Goal: Task Accomplishment & Management: Complete application form

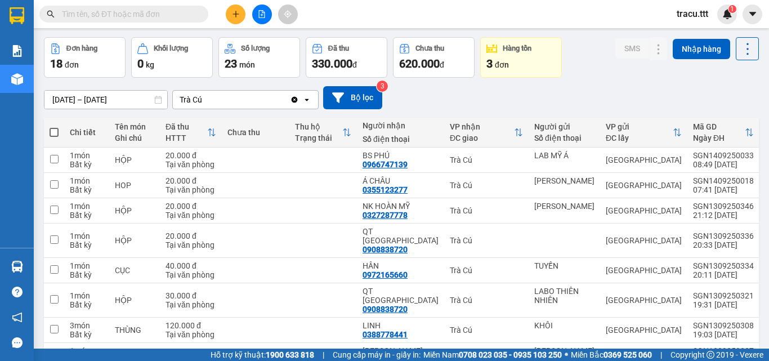
scroll to position [44, 0]
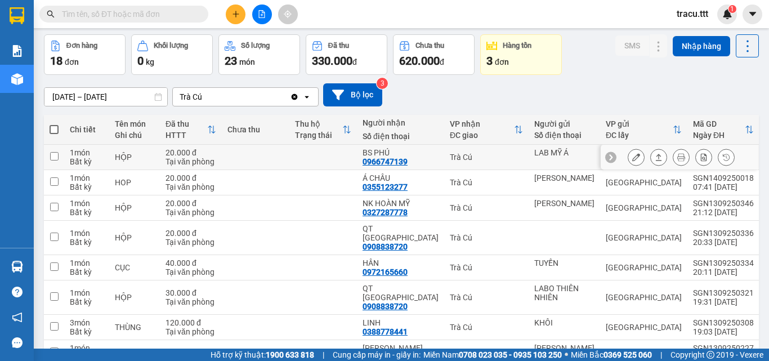
click at [628, 162] on button at bounding box center [636, 158] width 16 height 20
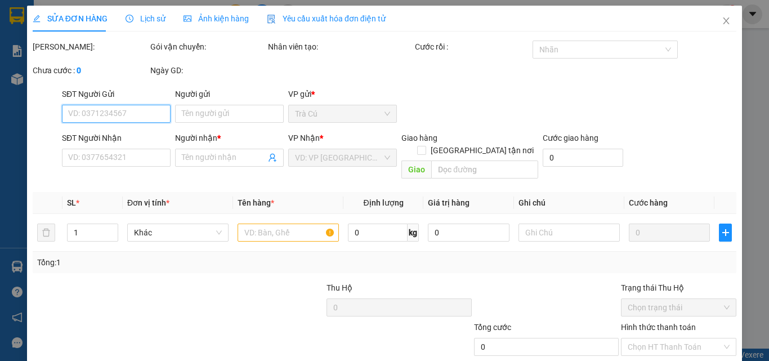
type input "LAB MỸ Á"
type input "0966747139"
type input "BS PHÚ"
type input "20.000"
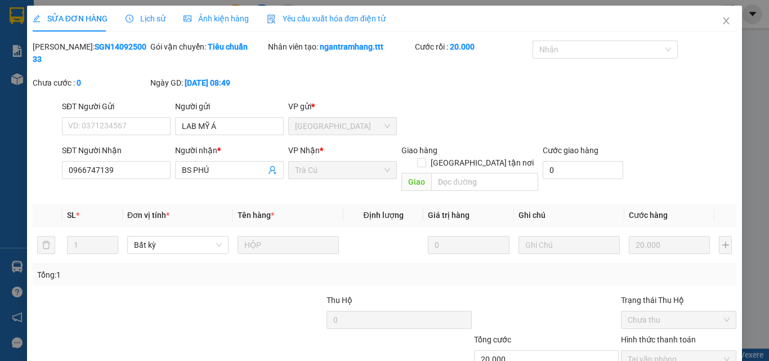
scroll to position [58, 0]
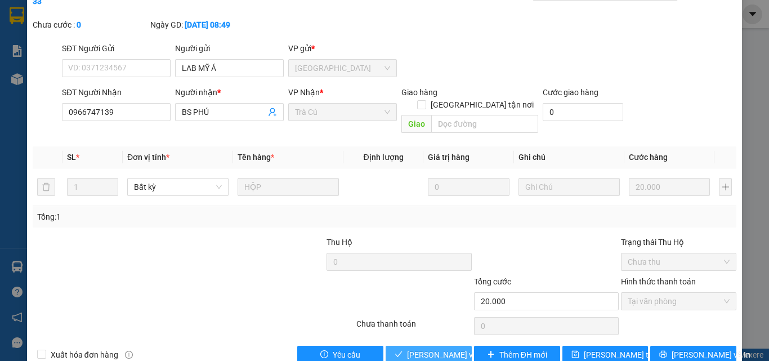
drag, startPoint x: 414, startPoint y: 329, endPoint x: 555, endPoint y: 288, distance: 146.3
click at [415, 349] on span "[PERSON_NAME] và Giao hàng" at bounding box center [461, 355] width 108 height 12
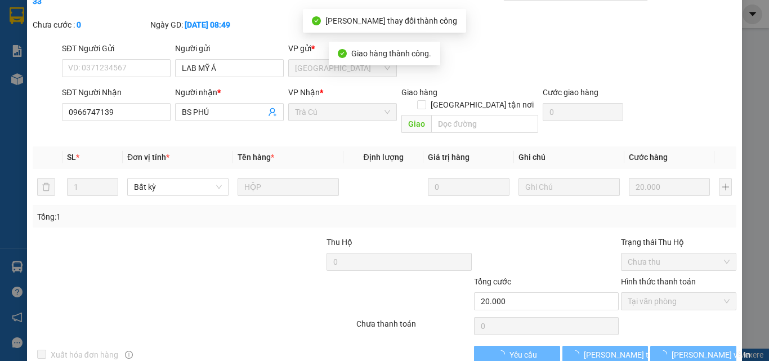
scroll to position [0, 0]
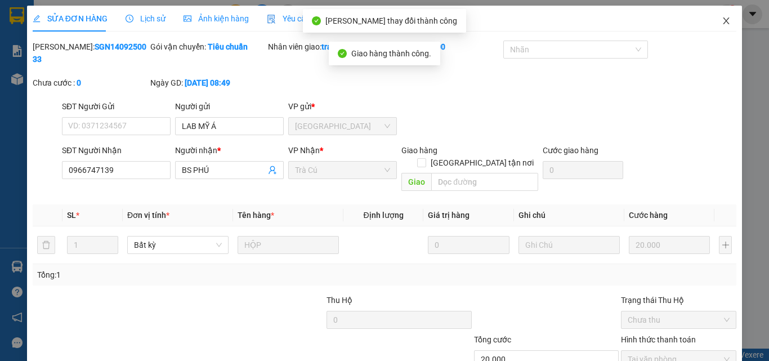
click at [722, 25] on icon "close" at bounding box center [726, 20] width 9 height 9
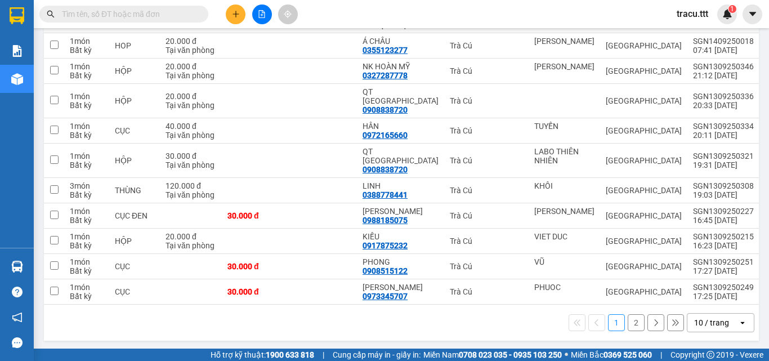
scroll to position [162, 0]
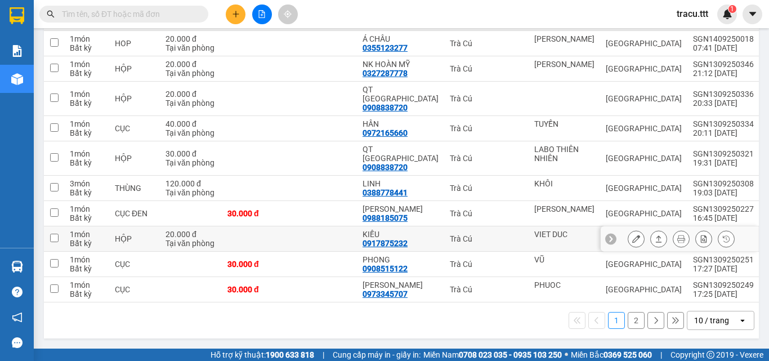
click at [632, 236] on icon at bounding box center [636, 239] width 8 height 8
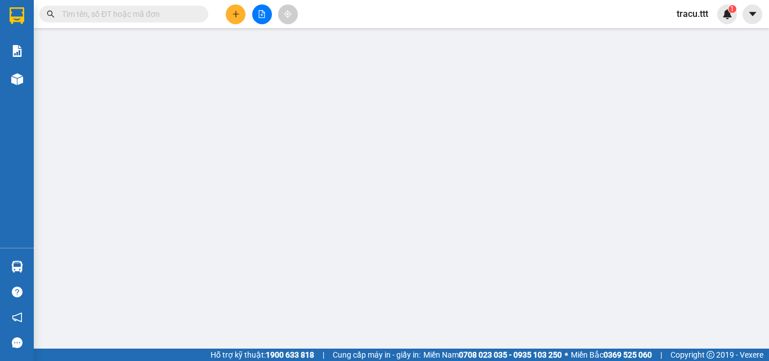
type input "VIET DUC"
type input "0917875232"
type input "KIỀU"
type input "20.000"
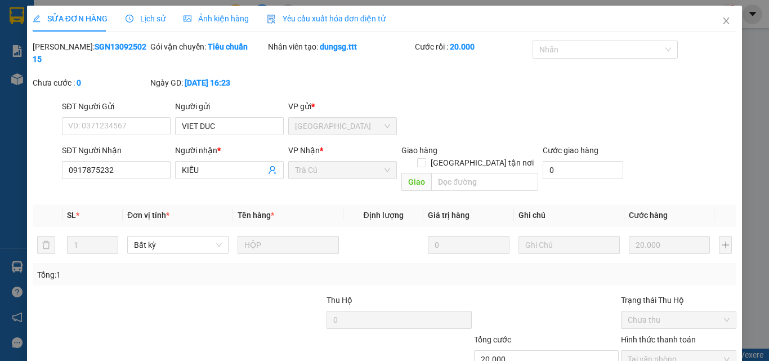
scroll to position [58, 0]
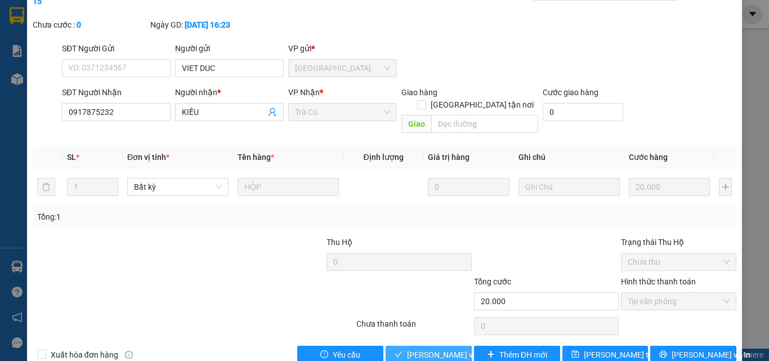
click at [452, 349] on span "[PERSON_NAME] và Giao hàng" at bounding box center [461, 355] width 108 height 12
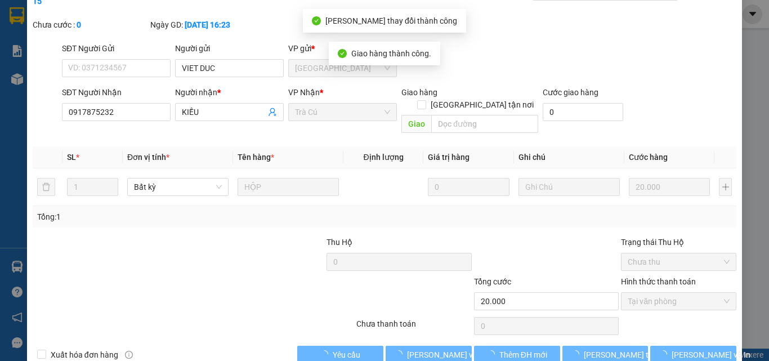
scroll to position [0, 0]
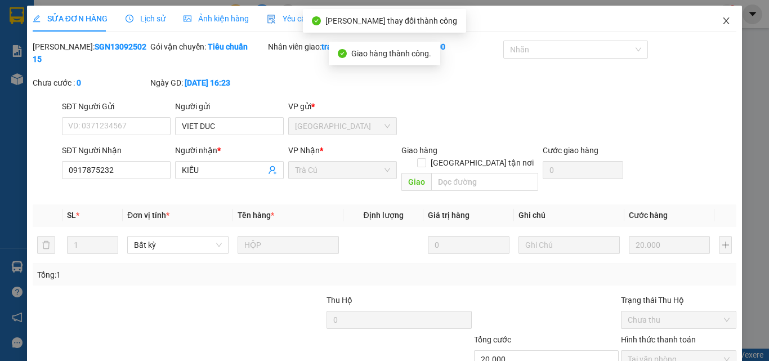
click at [722, 22] on icon "close" at bounding box center [726, 20] width 9 height 9
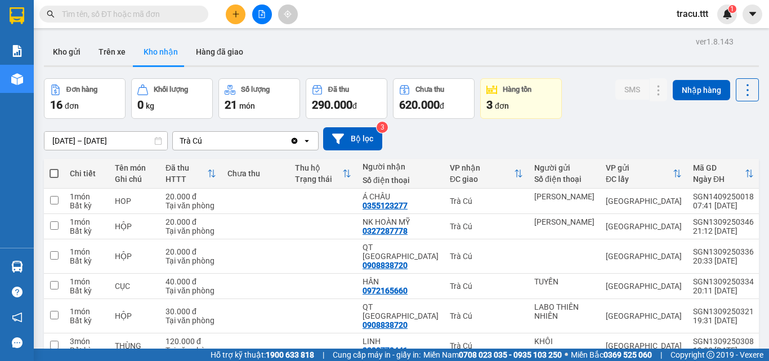
scroll to position [162, 0]
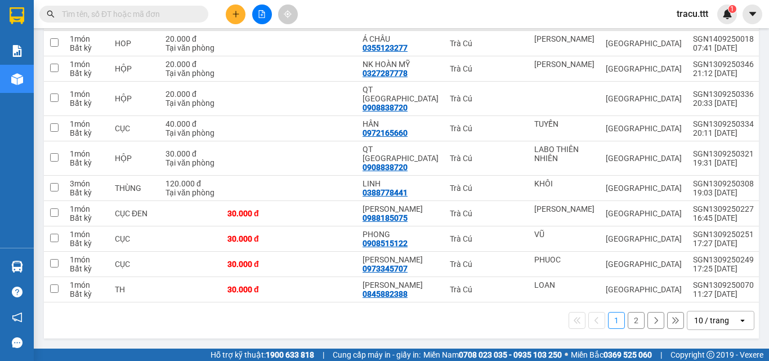
click at [632, 324] on button "2" at bounding box center [636, 320] width 17 height 17
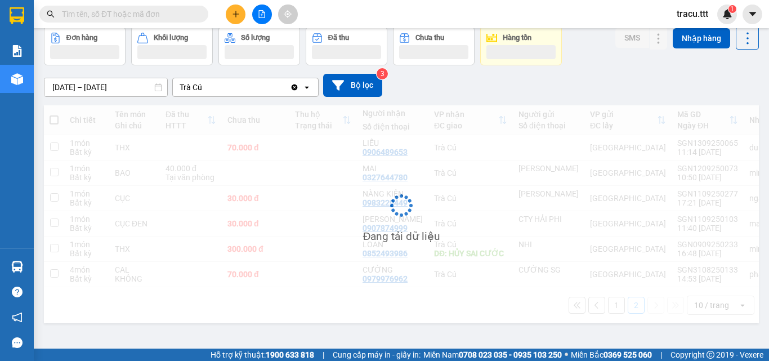
scroll to position [52, 0]
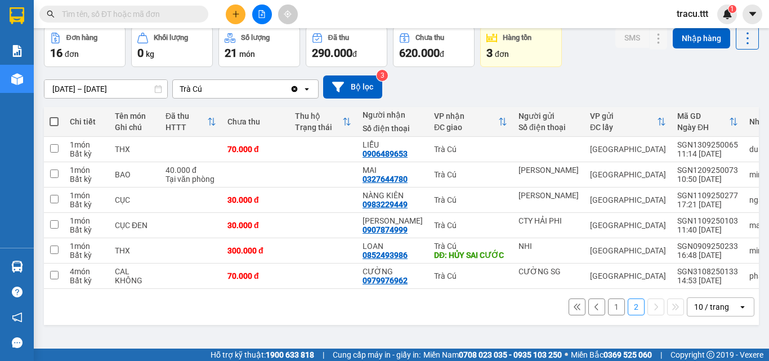
click at [142, 17] on input "text" at bounding box center [128, 14] width 133 height 12
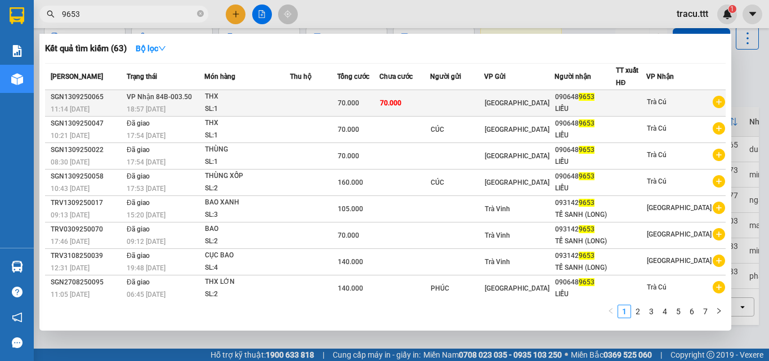
type input "9653"
click at [453, 97] on td at bounding box center [456, 103] width 53 height 26
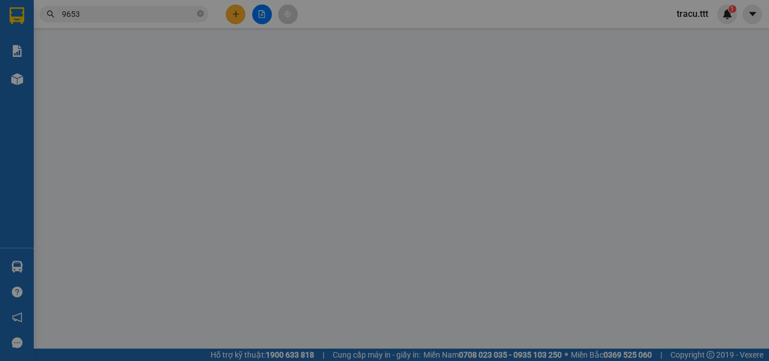
type input "0906489653"
type input "LIỄU"
type input "70.000"
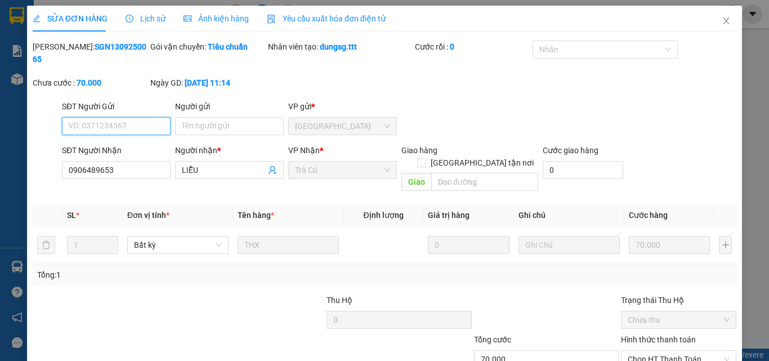
scroll to position [58, 0]
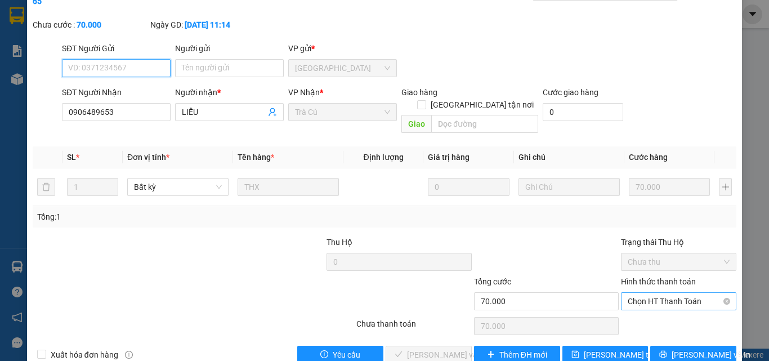
click at [653, 293] on span "Chọn HT Thanh Toán" at bounding box center [679, 301] width 102 height 17
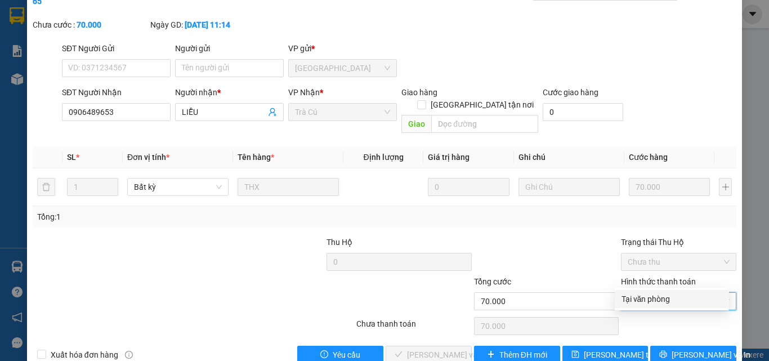
click at [650, 300] on div "Tại văn phòng" at bounding box center [672, 299] width 101 height 12
type input "0"
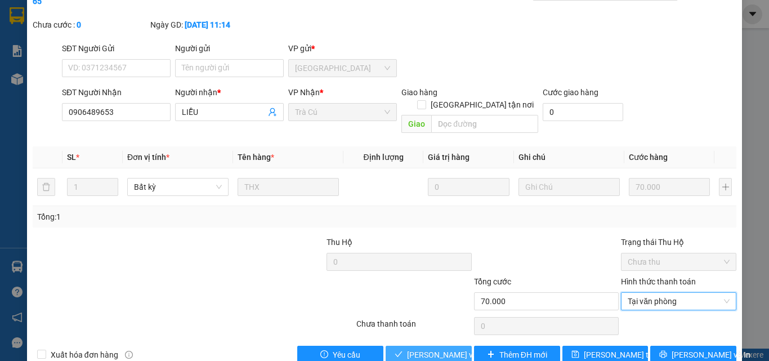
click at [427, 349] on span "[PERSON_NAME] và Giao hàng" at bounding box center [461, 355] width 108 height 12
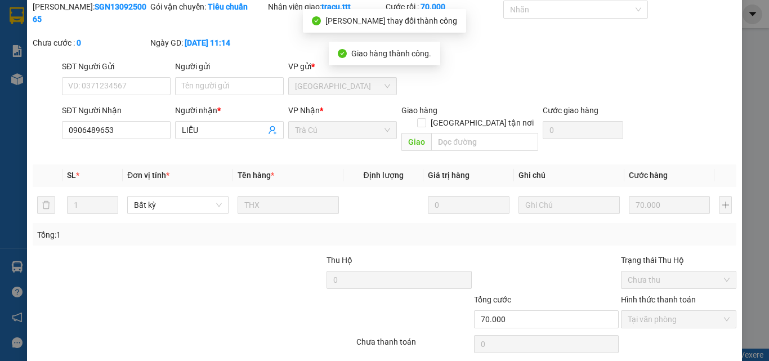
scroll to position [0, 0]
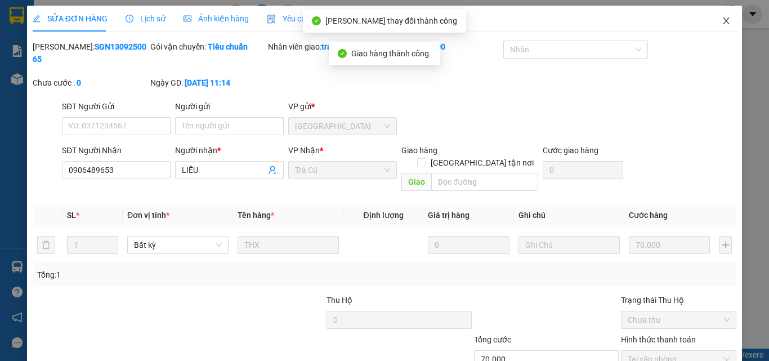
click at [722, 20] on icon "close" at bounding box center [726, 20] width 9 height 9
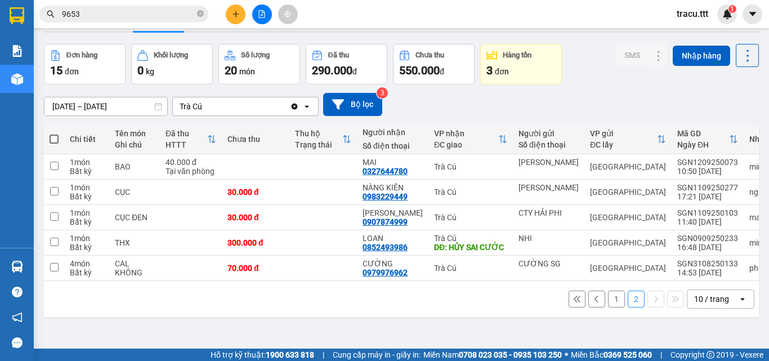
scroll to position [50, 0]
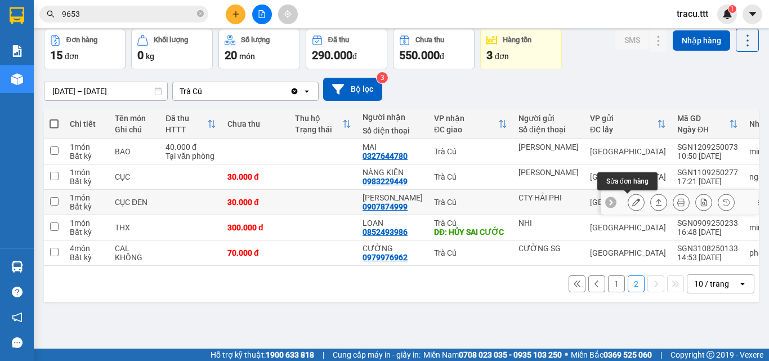
click at [632, 201] on icon at bounding box center [636, 202] width 8 height 8
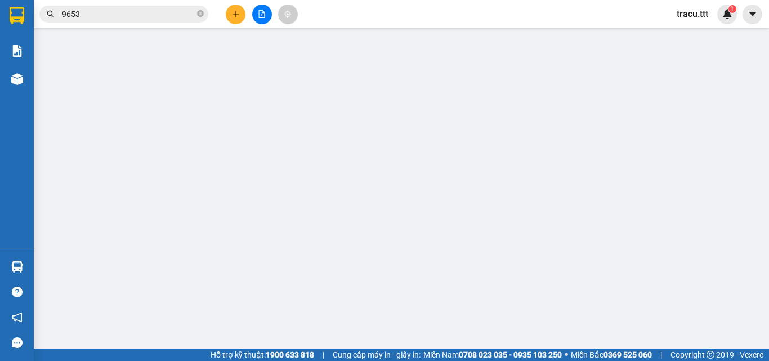
type input "CTY HẢI PHI"
type input "0907874999"
type input "[PERSON_NAME]"
type input "30.000"
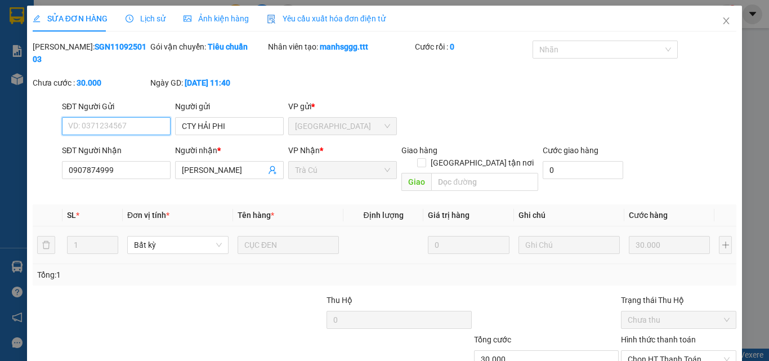
scroll to position [58, 0]
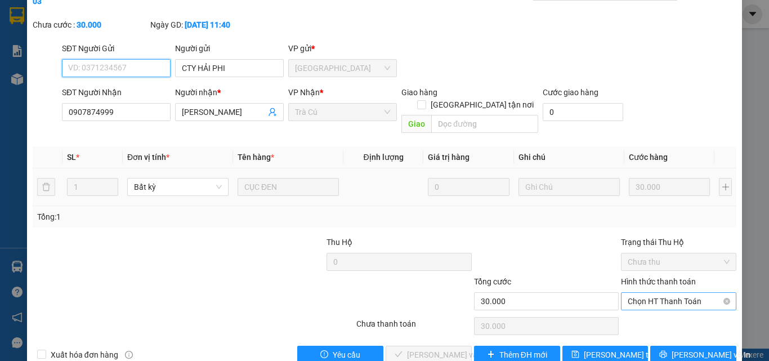
click at [657, 293] on span "Chọn HT Thanh Toán" at bounding box center [679, 301] width 102 height 17
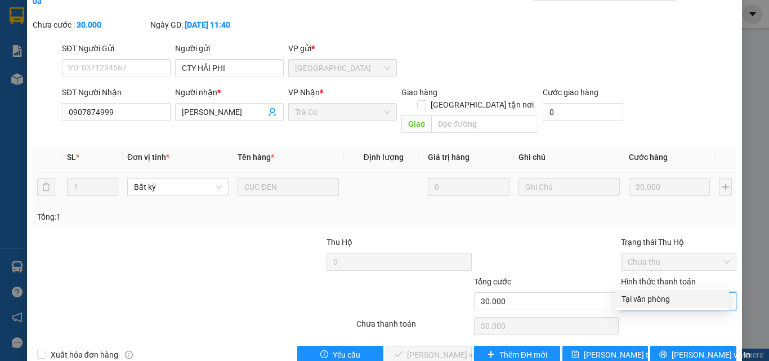
click at [645, 302] on div "Tại văn phòng" at bounding box center [672, 299] width 101 height 12
type input "0"
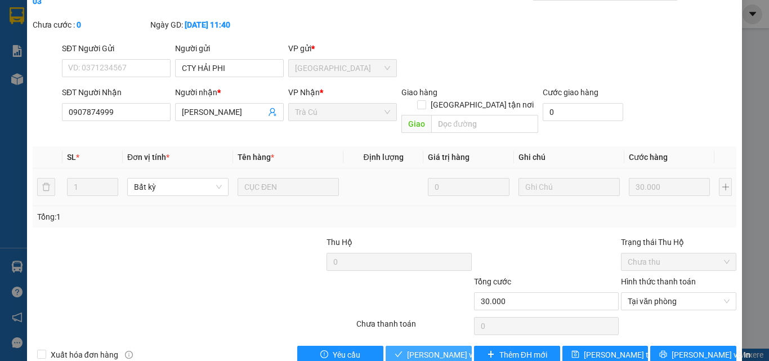
click at [434, 349] on span "[PERSON_NAME] và Giao hàng" at bounding box center [461, 355] width 108 height 12
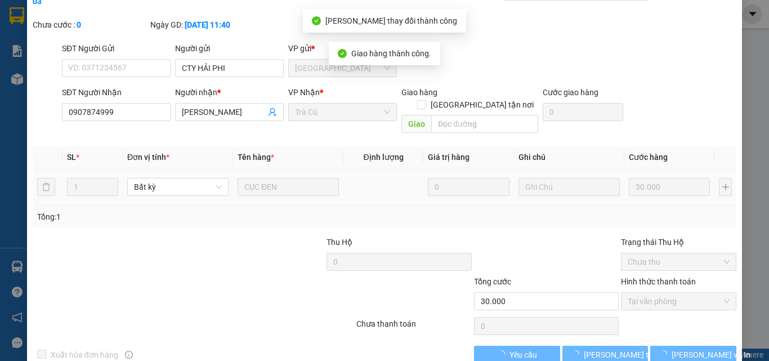
scroll to position [0, 0]
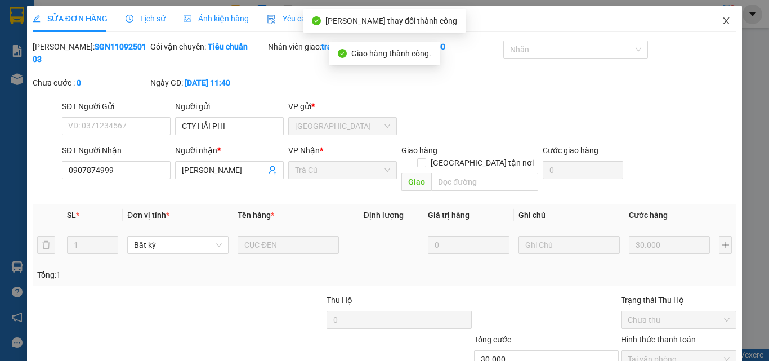
click at [718, 16] on span "Close" at bounding box center [727, 22] width 32 height 32
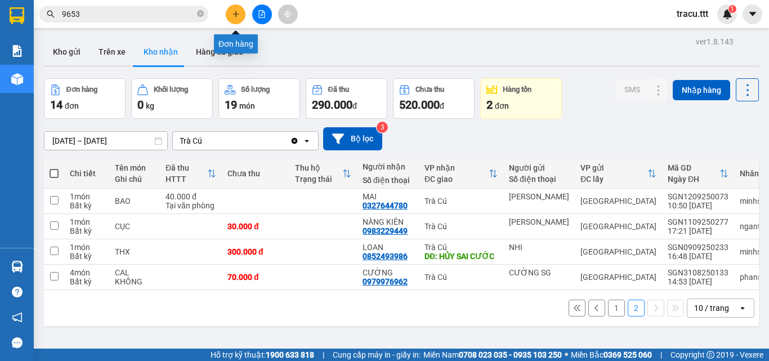
click at [239, 11] on icon "plus" at bounding box center [236, 14] width 8 height 8
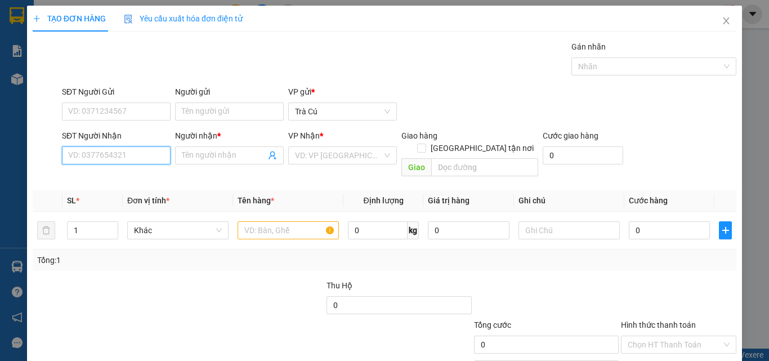
click at [93, 162] on input "SĐT Người Nhận" at bounding box center [116, 155] width 109 height 18
click at [110, 159] on input "SĐT Người Nhận" at bounding box center [116, 155] width 109 height 18
type input "0943987087"
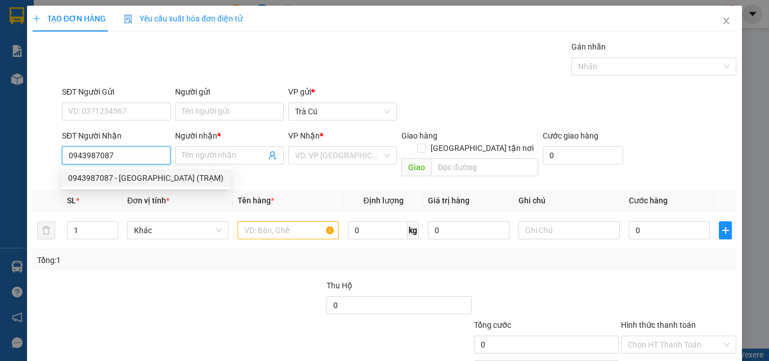
click at [127, 176] on div "0943987087 - [GEOGRAPHIC_DATA] (TRẠM)" at bounding box center [145, 178] width 155 height 12
type input "HỒNG YẾN (TRẠM)"
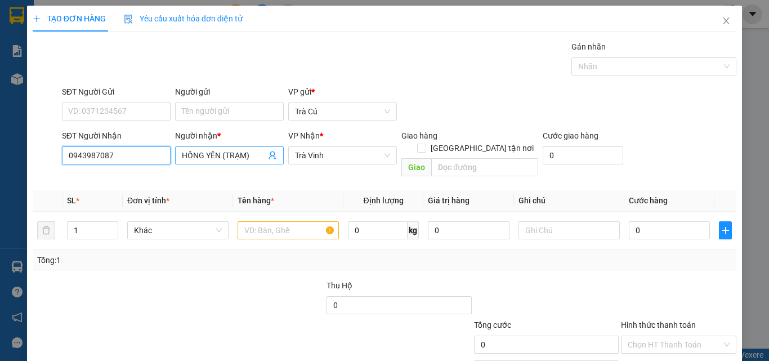
type input "0943987087"
drag, startPoint x: 252, startPoint y: 155, endPoint x: 174, endPoint y: 156, distance: 77.7
click at [175, 156] on span "HỒNG YẾN (TRẠM)" at bounding box center [229, 155] width 109 height 18
type input "v"
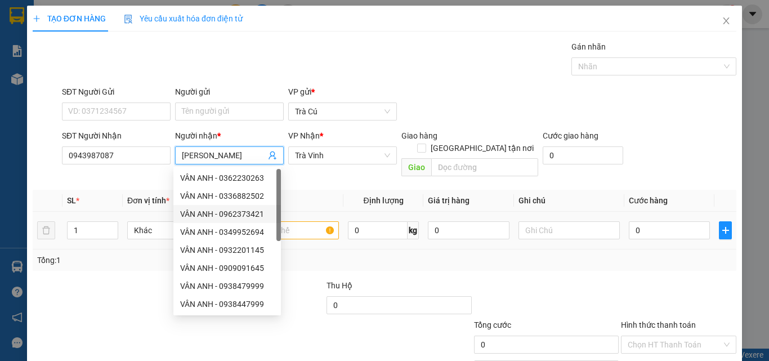
type input "[PERSON_NAME]"
click at [306, 221] on input "text" at bounding box center [288, 230] width 101 height 18
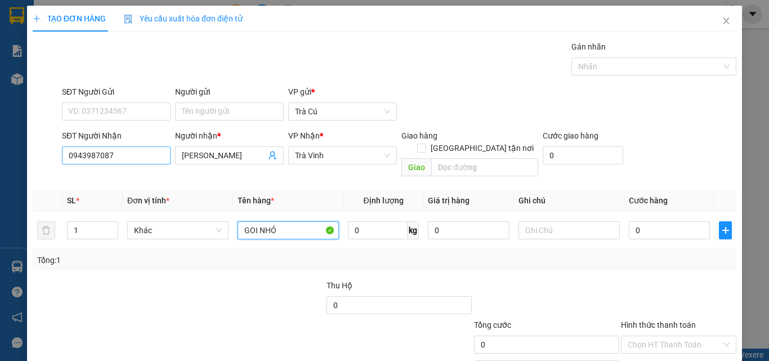
type input "GOI NHỎ"
click at [145, 161] on input "0943987087" at bounding box center [116, 155] width 109 height 18
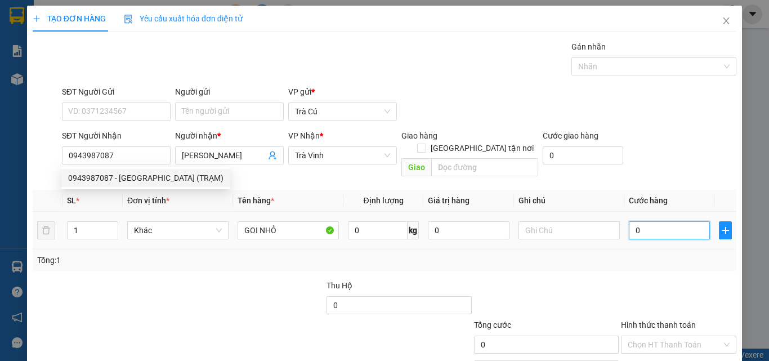
click at [649, 221] on input "0" at bounding box center [669, 230] width 81 height 18
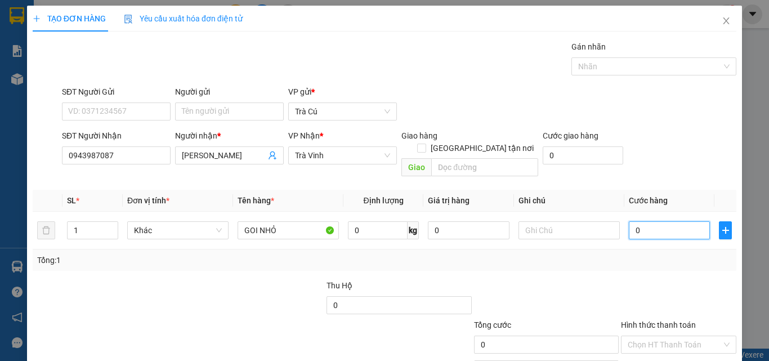
type input "2"
type input "20"
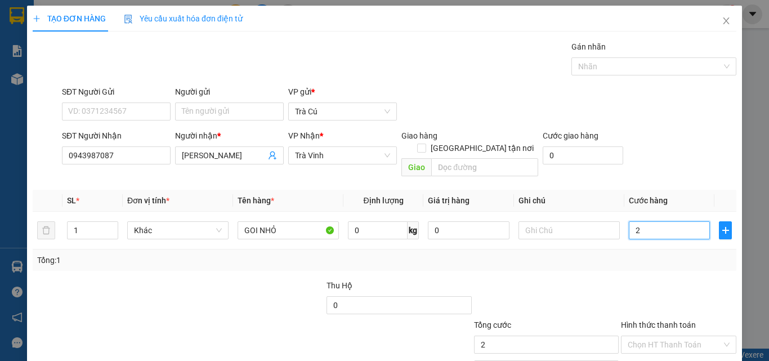
type input "20"
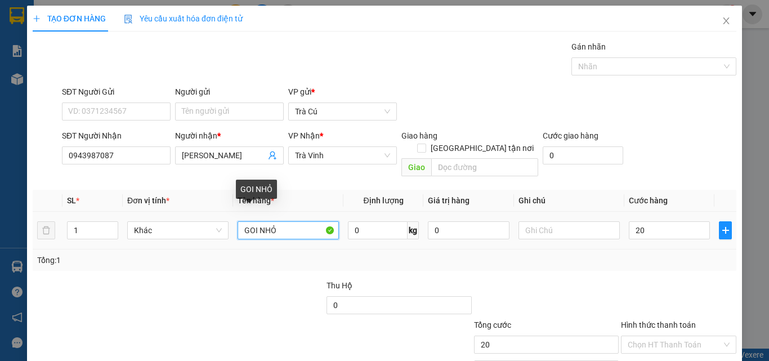
type input "20.000"
click at [254, 221] on input "GOI NHỎ" at bounding box center [288, 230] width 101 height 18
type input "GÓI NHỎ"
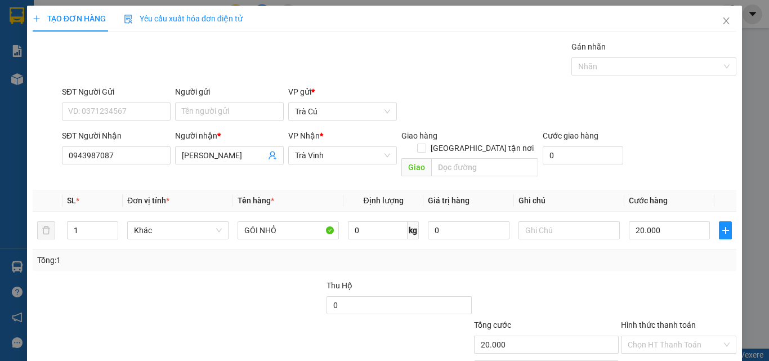
scroll to position [56, 0]
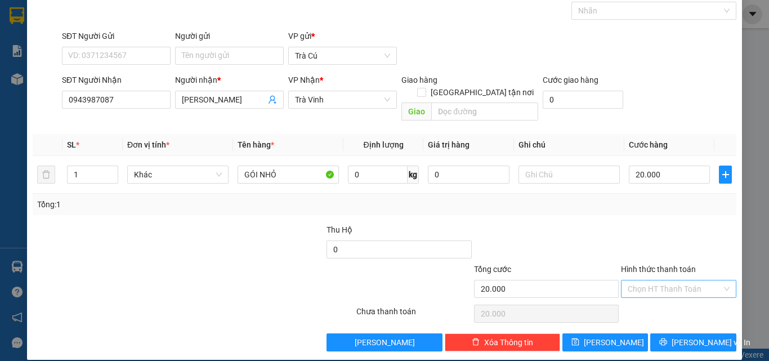
click at [677, 280] on input "Hình thức thanh toán" at bounding box center [675, 288] width 94 height 17
click at [672, 297] on div "Tại văn phòng" at bounding box center [672, 299] width 101 height 12
type input "0"
drag, startPoint x: 673, startPoint y: 324, endPoint x: 676, endPoint y: 331, distance: 7.6
click at [673, 333] on button "[PERSON_NAME] và In" at bounding box center [693, 342] width 86 height 18
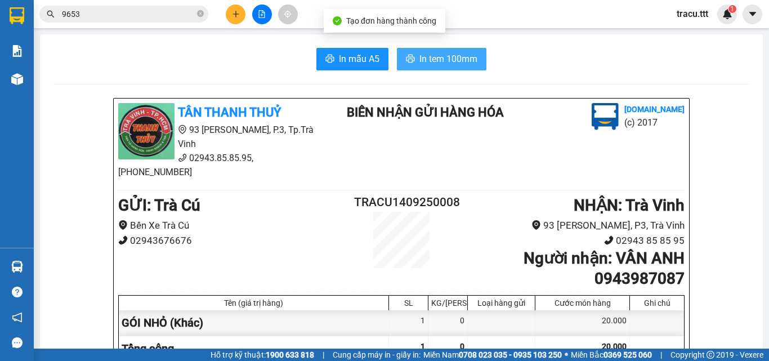
click at [429, 59] on span "In tem 100mm" at bounding box center [448, 59] width 58 height 14
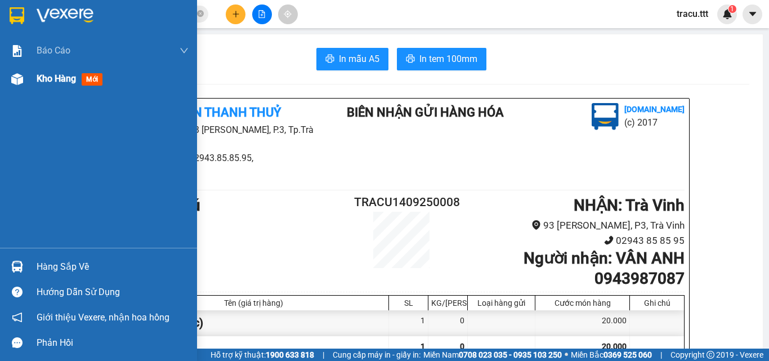
click at [66, 74] on span "Kho hàng" at bounding box center [56, 78] width 39 height 11
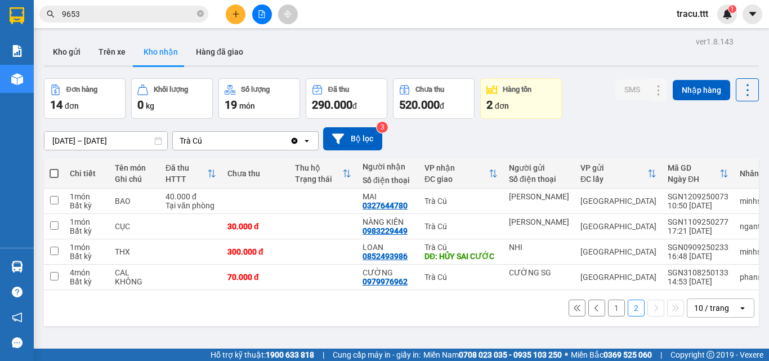
click at [608, 314] on button "1" at bounding box center [616, 308] width 17 height 17
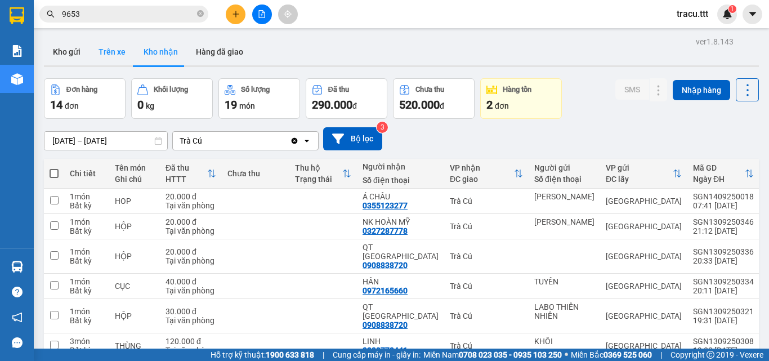
click at [115, 50] on button "Trên xe" at bounding box center [112, 51] width 45 height 27
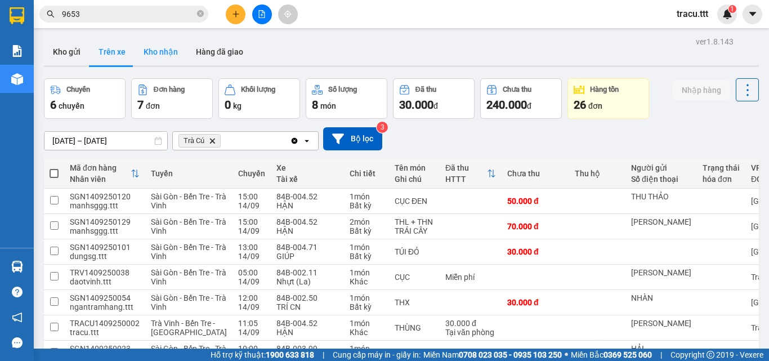
click at [157, 50] on button "Kho nhận" at bounding box center [161, 51] width 52 height 27
type input "[DATE] – [DATE]"
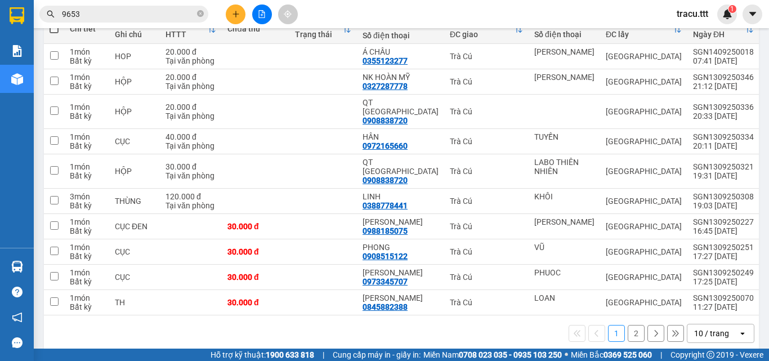
scroll to position [162, 0]
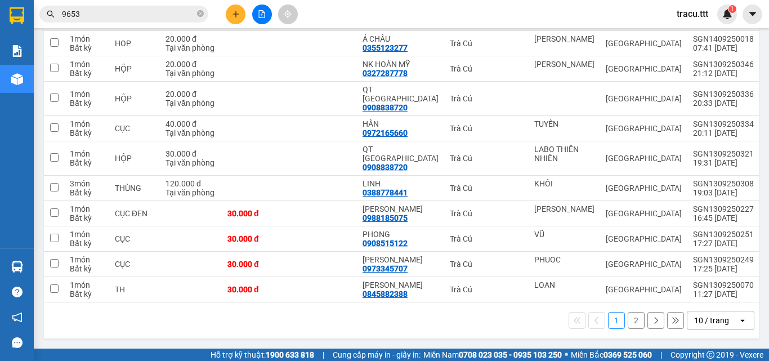
click at [628, 320] on button "2" at bounding box center [636, 320] width 17 height 17
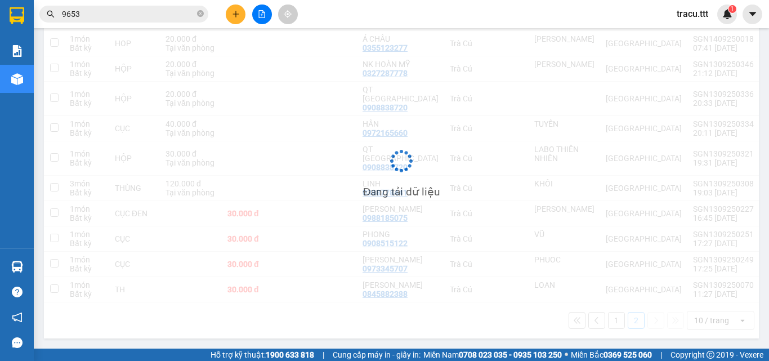
scroll to position [52, 0]
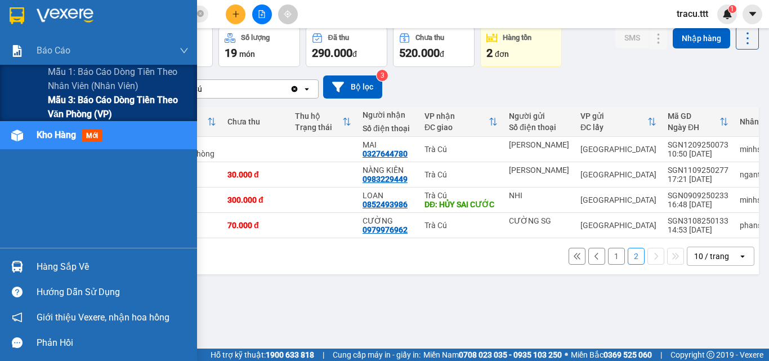
click at [93, 108] on span "Mẫu 3: Báo cáo dòng tiền theo văn phòng (VP)" at bounding box center [118, 107] width 141 height 28
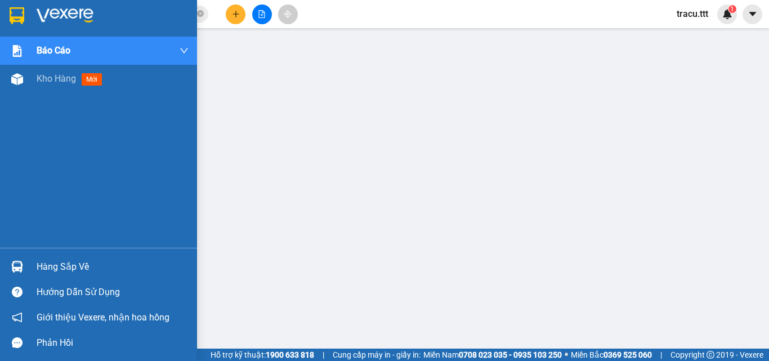
click at [6, 15] on div at bounding box center [98, 18] width 197 height 37
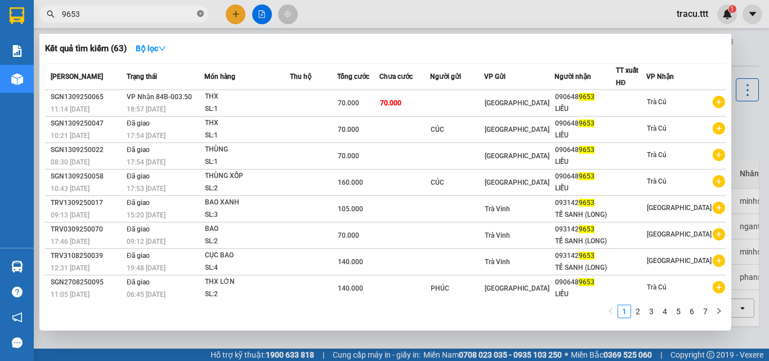
click at [200, 14] on icon "close-circle" at bounding box center [200, 13] width 7 height 7
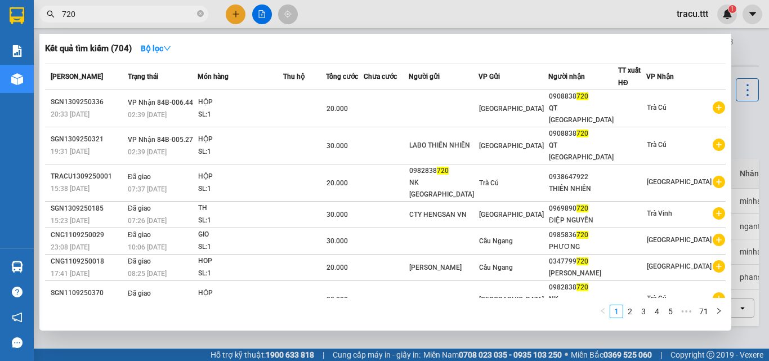
type input "720"
